Goal: Task Accomplishment & Management: Manage account settings

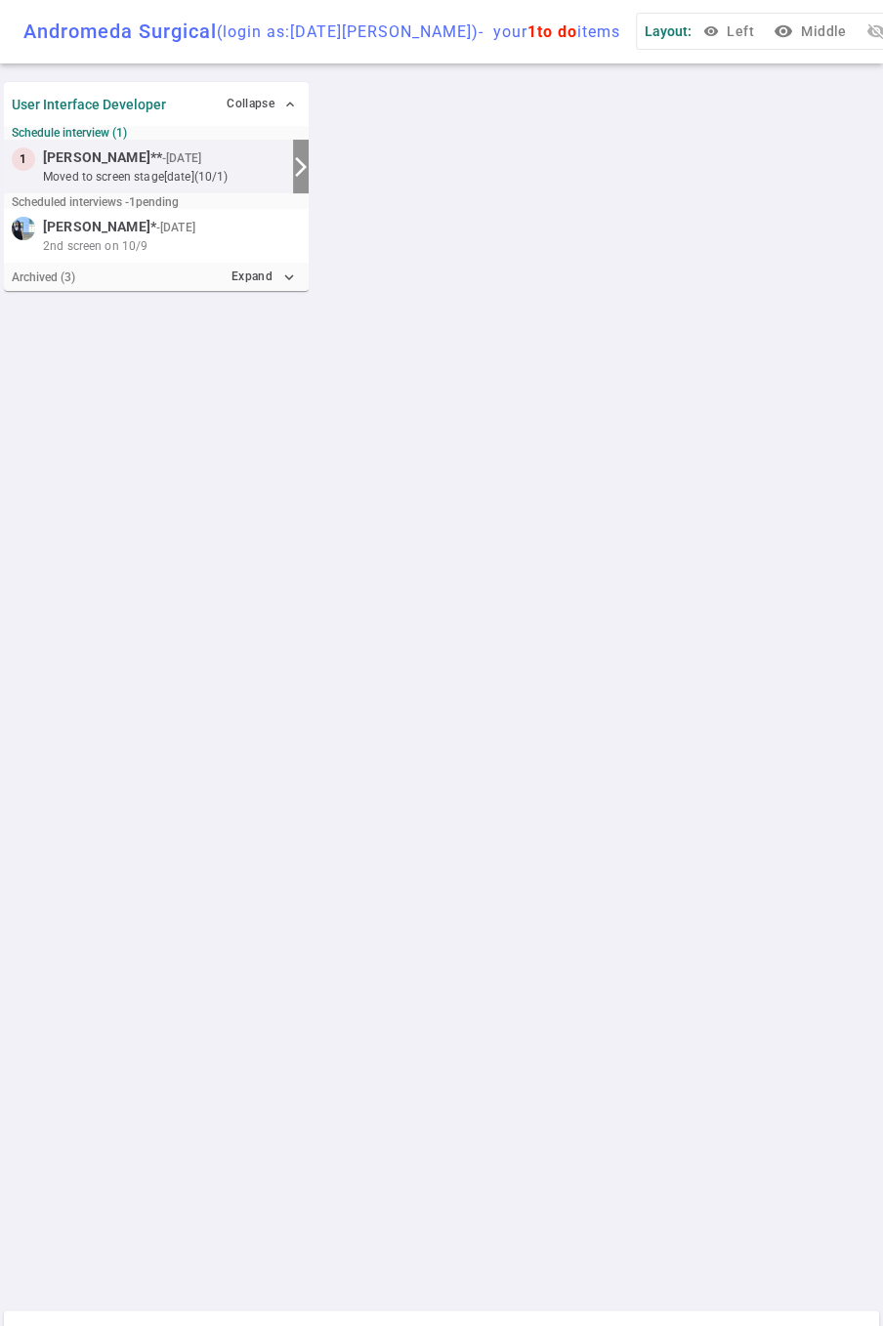
scroll to position [701, 0]
